Goal: Browse casually

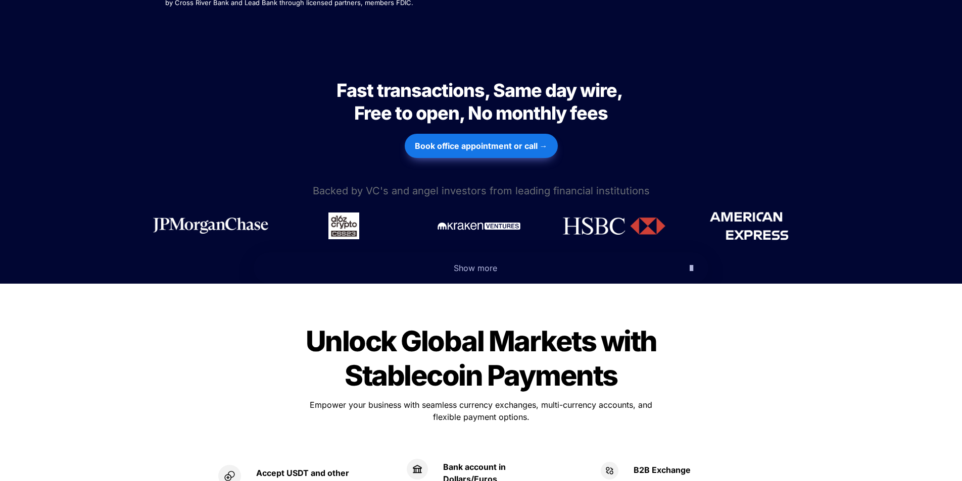
scroll to position [404, 0]
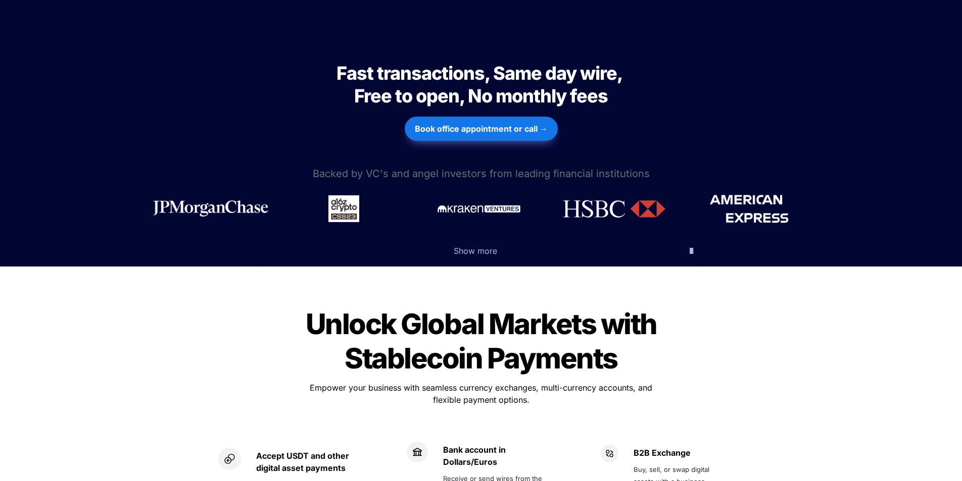
click at [485, 246] on span "Show more" at bounding box center [475, 251] width 43 height 10
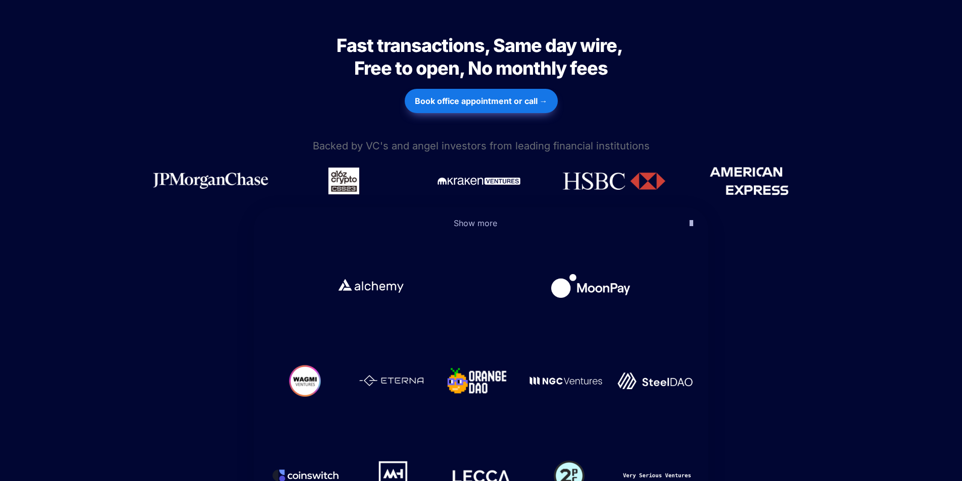
scroll to position [556, 0]
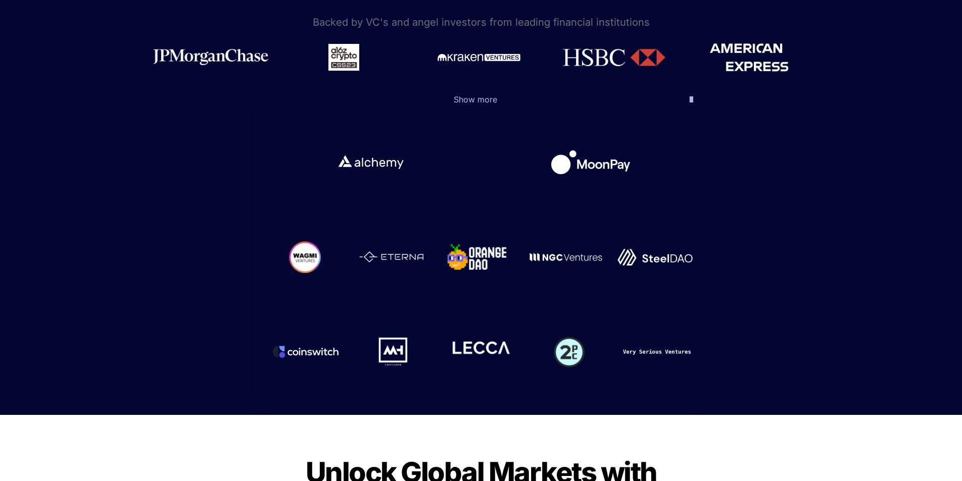
click at [484, 337] on img at bounding box center [481, 346] width 60 height 19
click at [381, 332] on img at bounding box center [393, 346] width 30 height 29
click at [305, 324] on img at bounding box center [305, 347] width 67 height 46
click at [311, 236] on img at bounding box center [305, 252] width 32 height 32
click at [572, 248] on img at bounding box center [565, 252] width 73 height 8
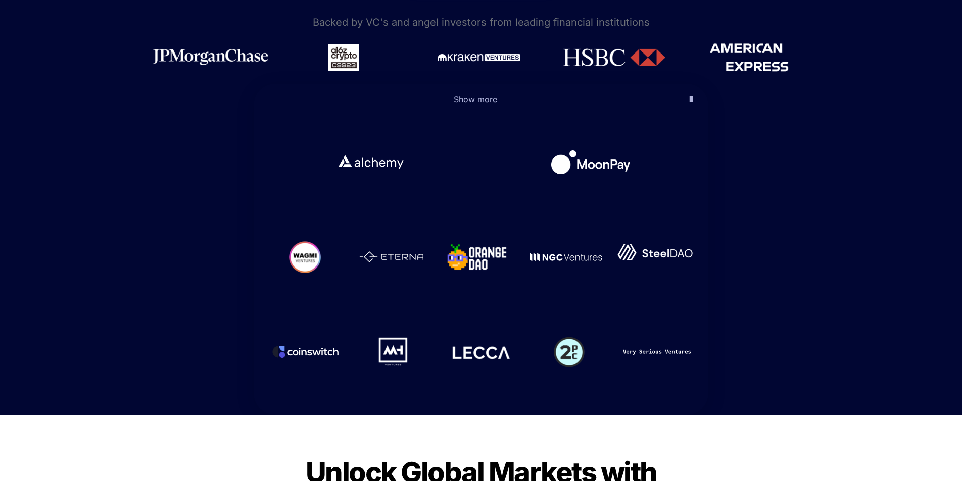
click at [647, 244] on img at bounding box center [655, 252] width 76 height 17
click at [609, 145] on img at bounding box center [590, 157] width 79 height 24
click at [569, 332] on img at bounding box center [568, 347] width 31 height 31
click at [661, 344] on img at bounding box center [657, 347] width 68 height 6
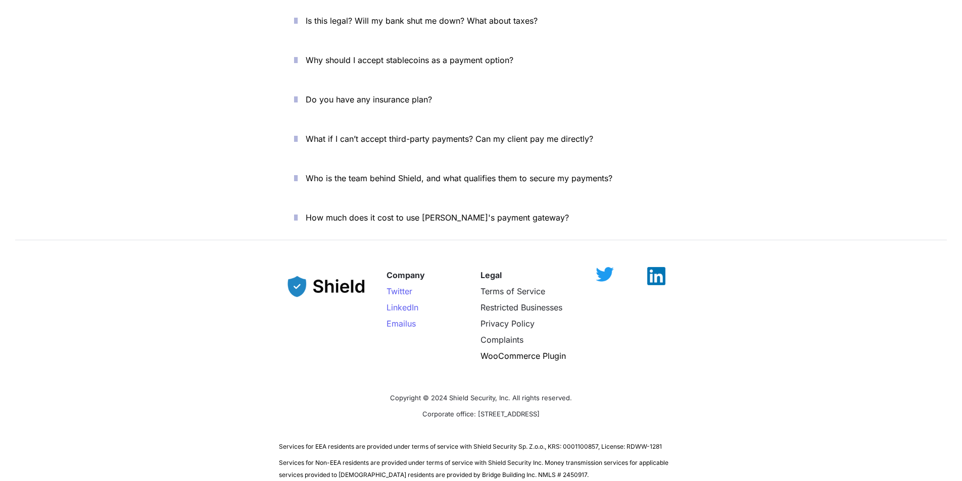
scroll to position [3800, 0]
